Goal: Check status: Check status

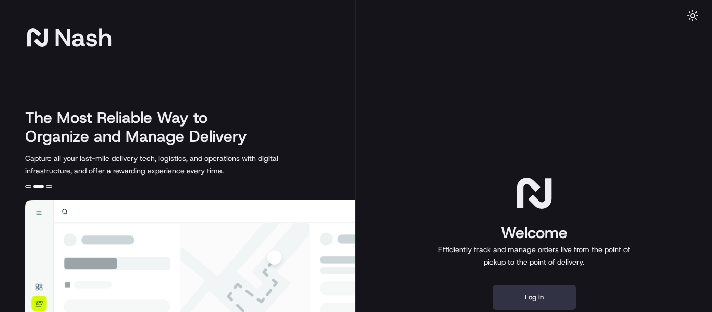
click at [519, 297] on button "Log in" at bounding box center [533, 297] width 83 height 25
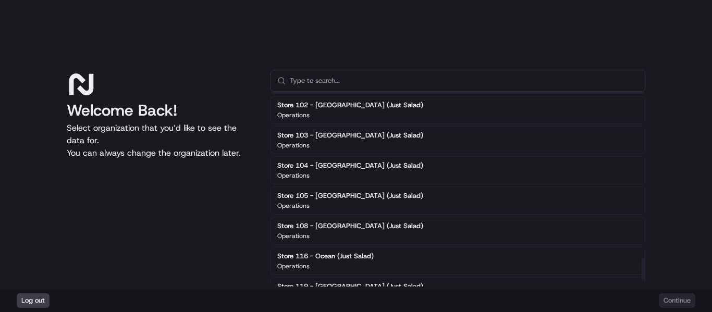
scroll to position [1511, 0]
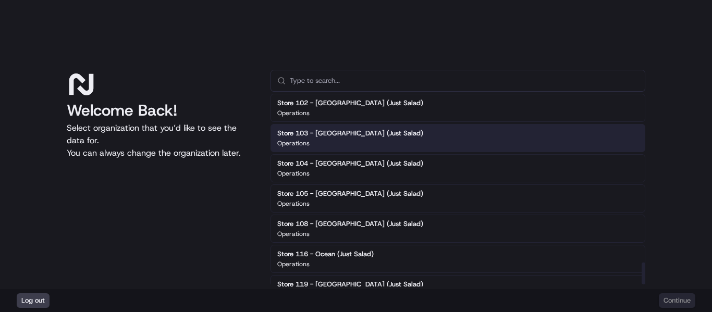
click at [426, 137] on div "Store 103 - [GEOGRAPHIC_DATA] (Just Salad) Operations" at bounding box center [457, 138] width 375 height 28
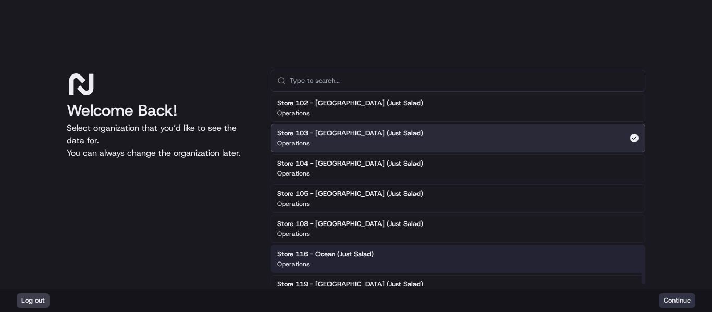
click at [676, 298] on button "Continue" at bounding box center [677, 300] width 36 height 15
